Goal: Find specific page/section: Find specific page/section

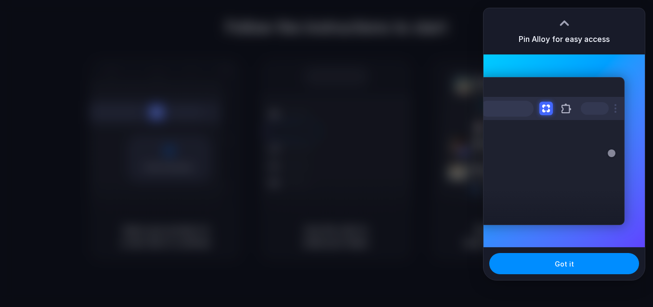
click at [564, 20] on div at bounding box center [565, 23] width 14 height 14
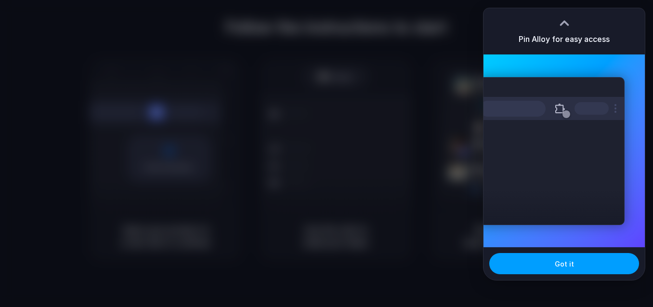
click at [548, 268] on button "Got it" at bounding box center [565, 263] width 150 height 21
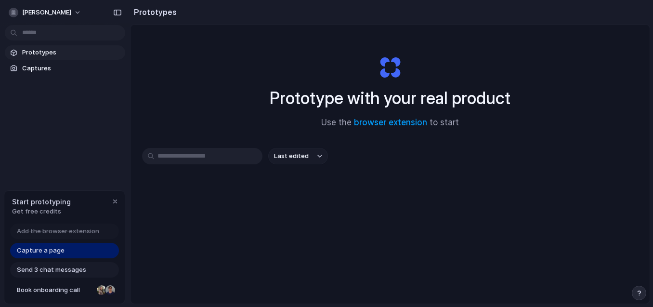
click at [244, 55] on div "Prototype with your real product Use the browser extension to start" at bounding box center [391, 88] width 386 height 104
